Goal: Communication & Community: Connect with others

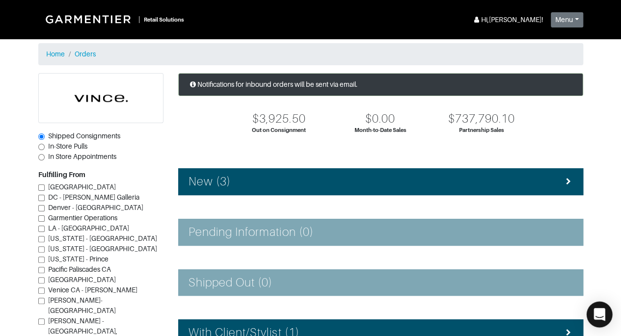
click at [596, 311] on icon "Open Intercom Messenger" at bounding box center [599, 314] width 11 height 13
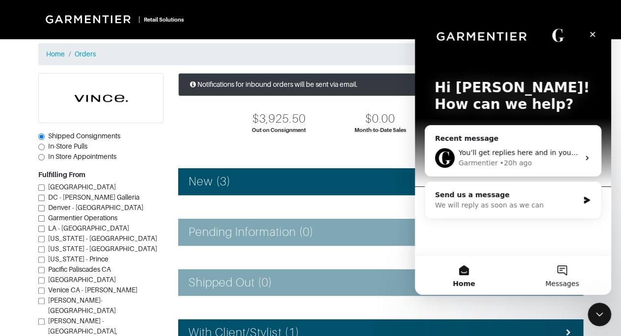
click at [560, 270] on button "Messages" at bounding box center [562, 275] width 98 height 39
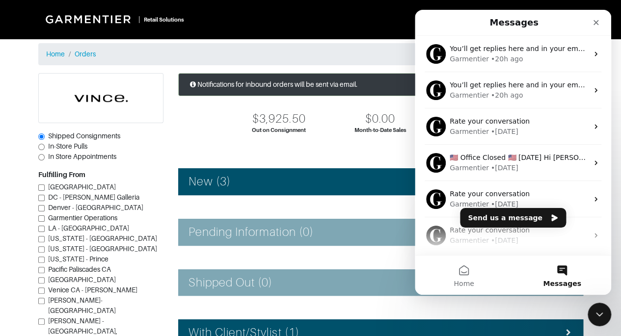
click at [560, 270] on button "Messages" at bounding box center [562, 275] width 98 height 39
click at [597, 312] on icon "Close Intercom Messenger" at bounding box center [598, 313] width 12 height 12
